Goal: Transaction & Acquisition: Purchase product/service

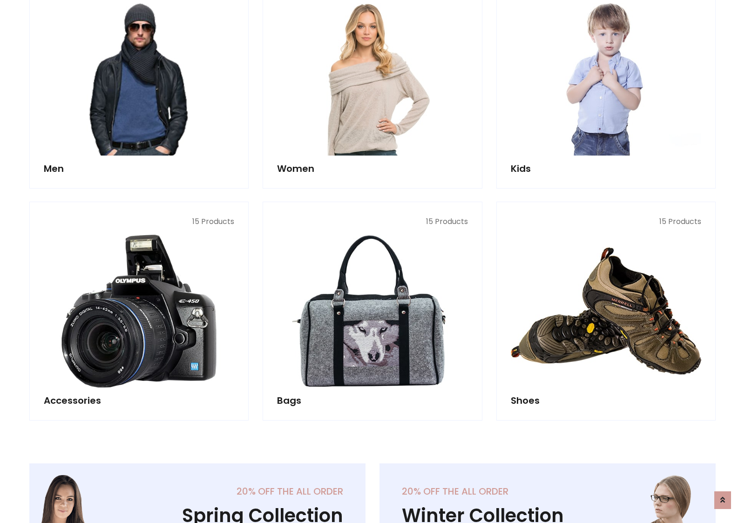
scroll to position [676, 0]
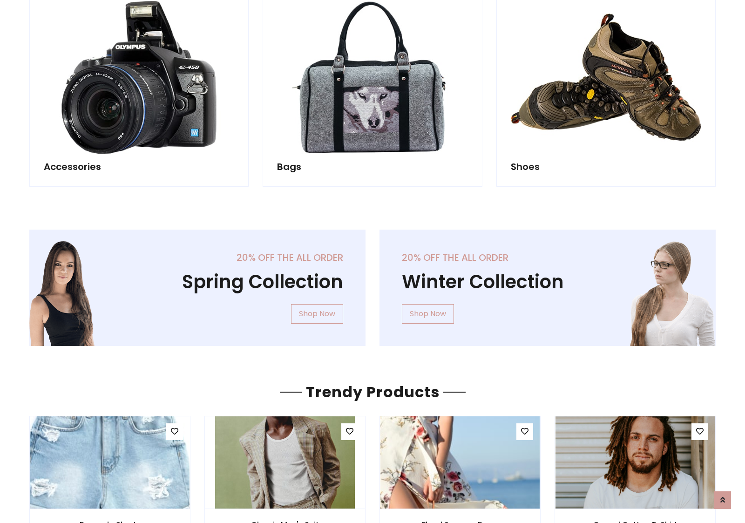
click at [373, 284] on div "20% off the all order Winter Collection Shop Now" at bounding box center [548, 295] width 350 height 131
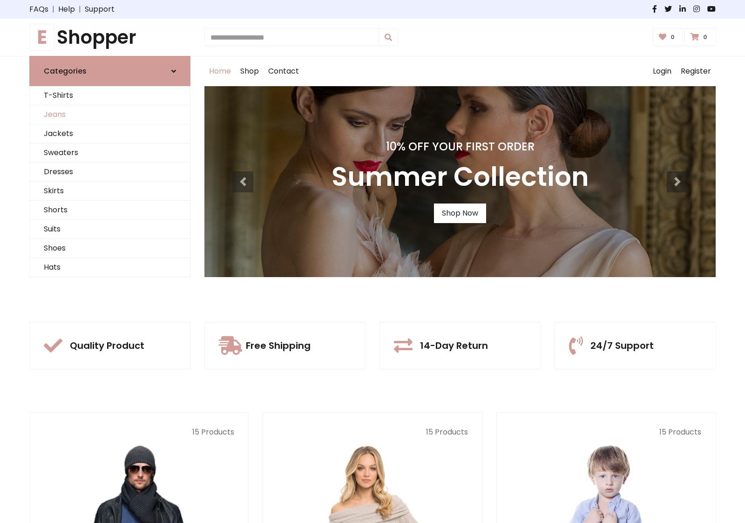
click at [110, 115] on link "Jeans" at bounding box center [110, 114] width 160 height 19
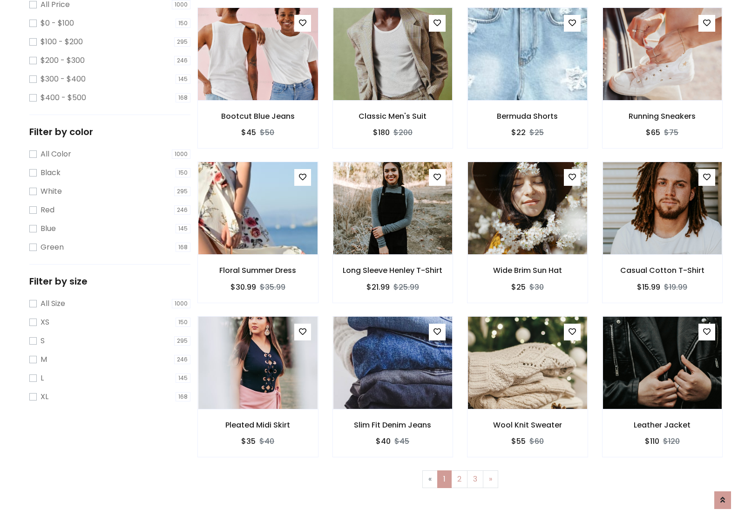
scroll to position [254, 0]
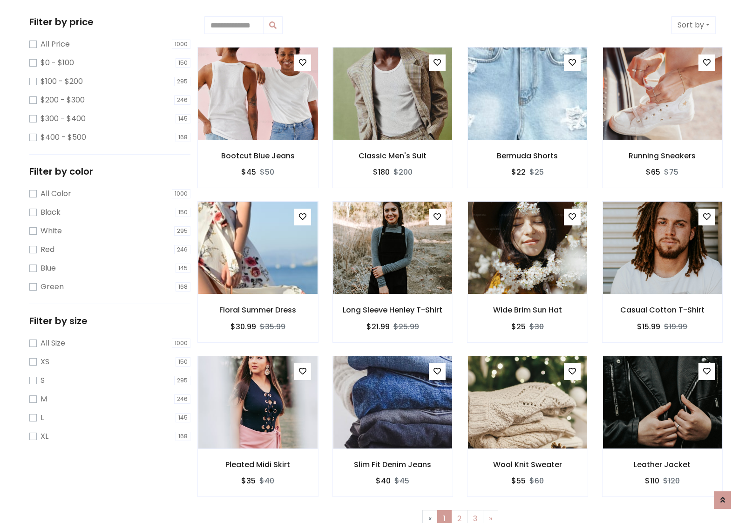
click at [258, 94] on img at bounding box center [257, 94] width 143 height 224
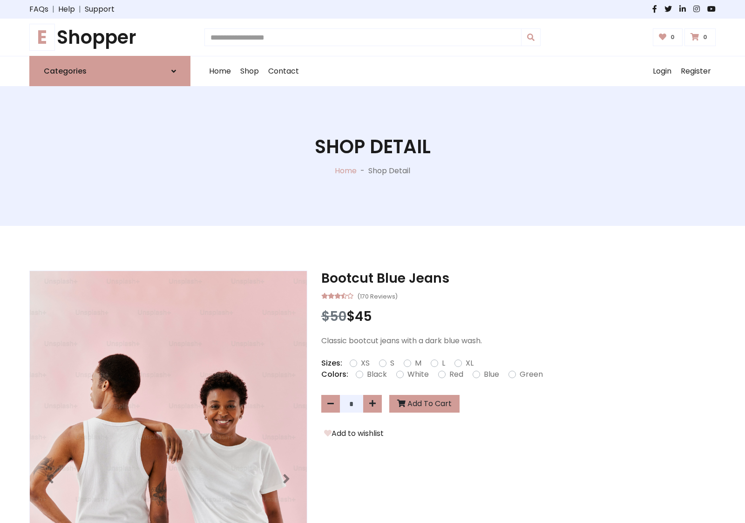
scroll to position [100, 0]
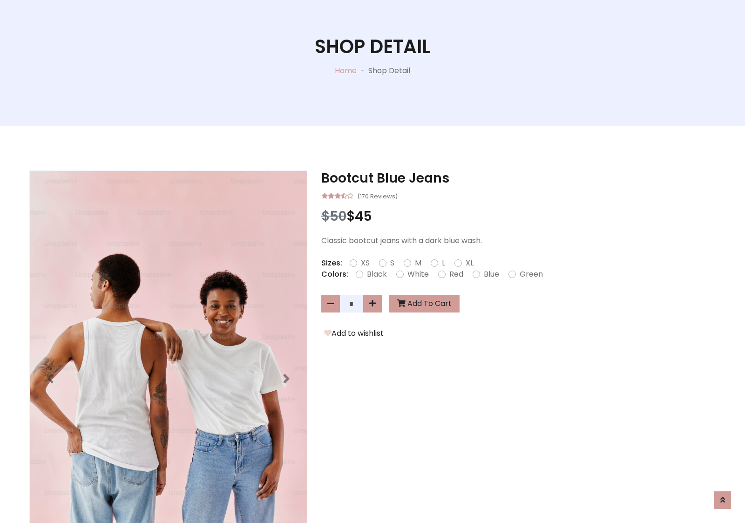
click at [455, 274] on label "Red" at bounding box center [457, 274] width 14 height 11
click at [373, 261] on form "XS S M L XL" at bounding box center [415, 263] width 131 height 11
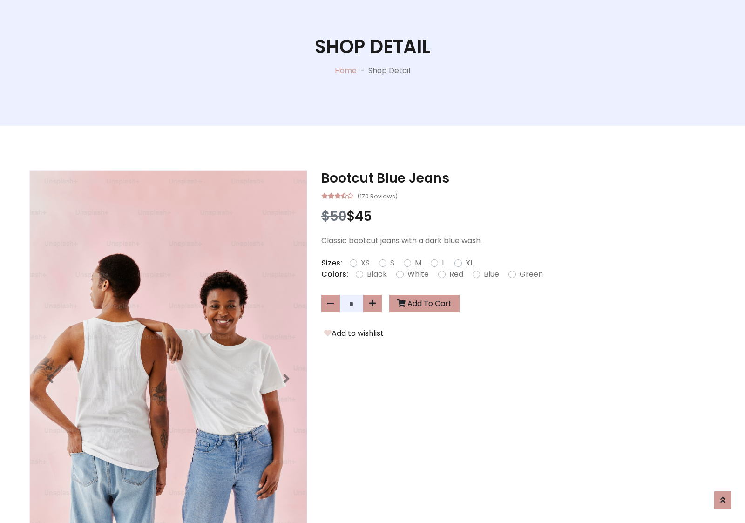
click at [373, 261] on form "XS S M L XL" at bounding box center [415, 263] width 131 height 11
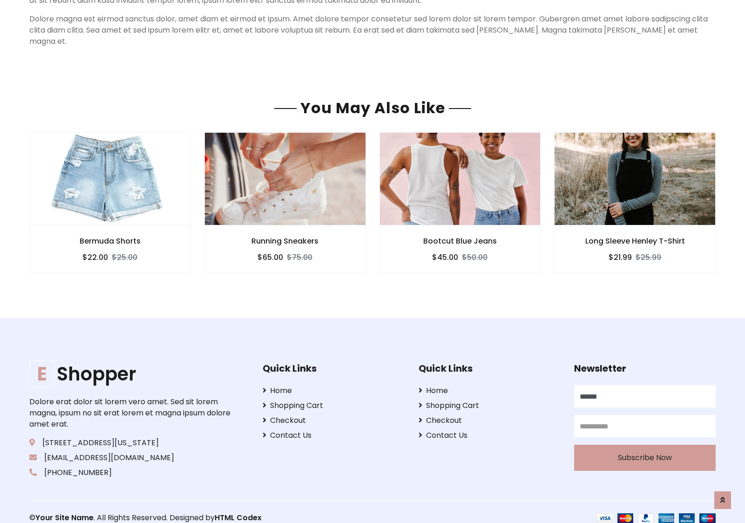
scroll to position [799, 0]
type input "******"
type input "**********"
click at [645, 446] on button "Subscribe Now" at bounding box center [645, 458] width 142 height 26
